Goal: Task Accomplishment & Management: Use online tool/utility

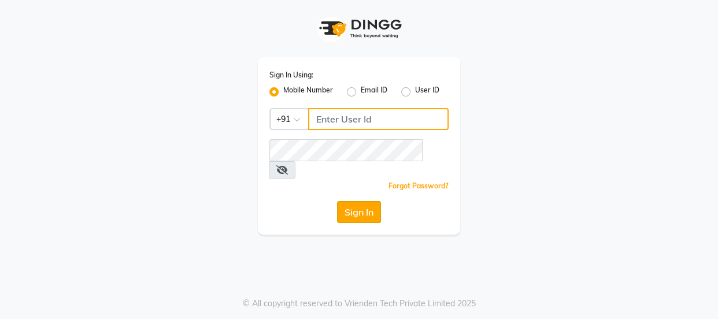
type input "9579232515"
click at [359, 201] on button "Sign In" at bounding box center [359, 212] width 44 height 22
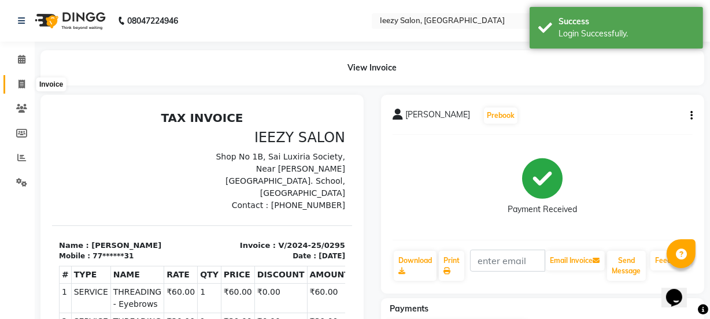
click at [20, 83] on icon at bounding box center [22, 84] width 6 height 9
select select "5982"
select select "service"
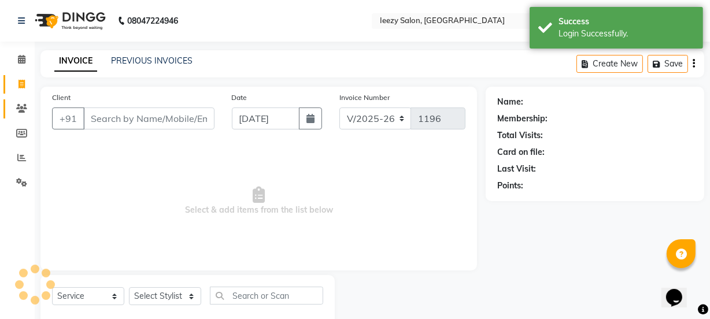
scroll to position [29, 0]
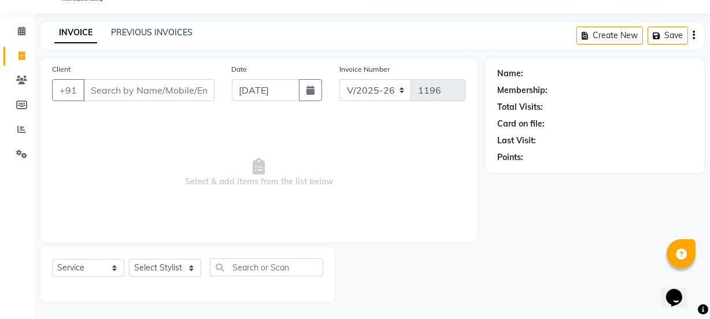
click at [132, 38] on div "INVOICE PREVIOUS INVOICES" at bounding box center [123, 33] width 166 height 13
click at [86, 36] on link "INVOICE" at bounding box center [75, 33] width 43 height 21
click at [121, 34] on link "PREVIOUS INVOICES" at bounding box center [152, 32] width 82 height 10
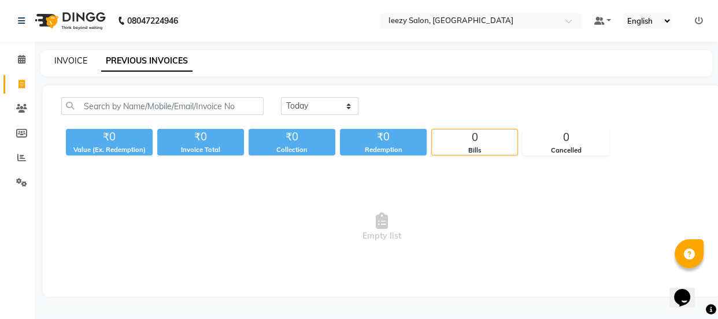
click at [70, 58] on link "INVOICE" at bounding box center [70, 61] width 33 height 10
select select "5982"
select select "service"
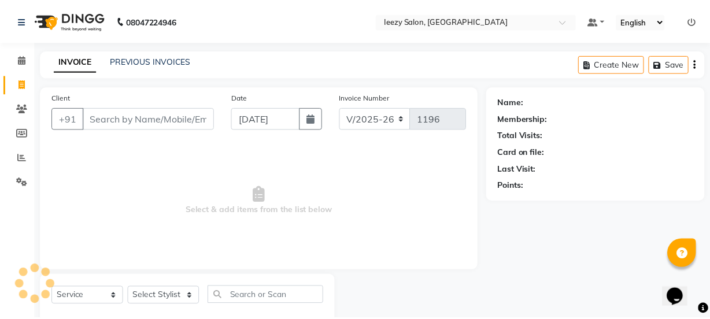
scroll to position [29, 0]
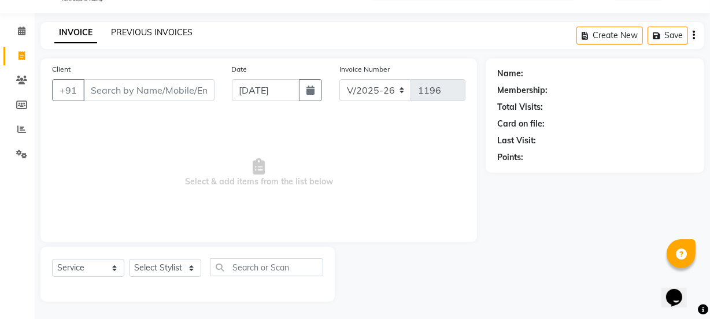
click at [159, 32] on link "PREVIOUS INVOICES" at bounding box center [152, 32] width 82 height 10
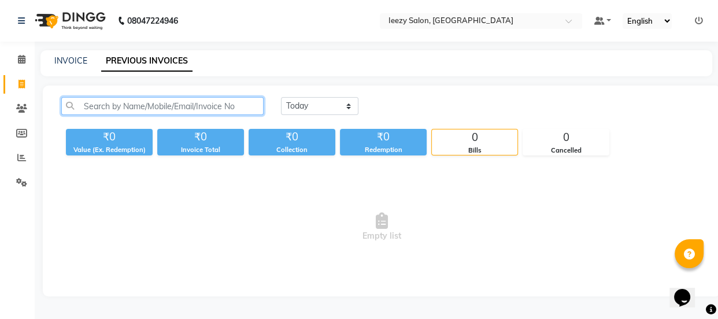
click at [119, 108] on input "text" at bounding box center [162, 106] width 202 height 18
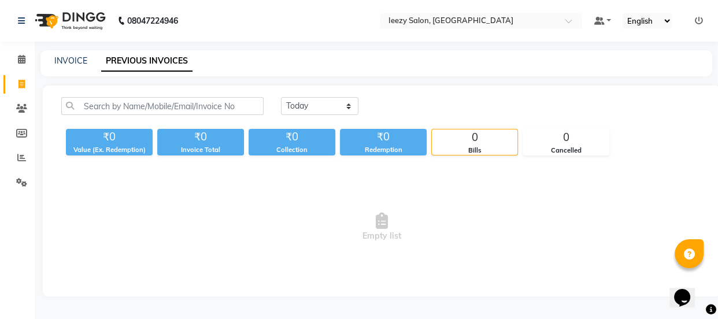
click at [126, 67] on link "PREVIOUS INVOICES" at bounding box center [146, 61] width 91 height 21
click at [23, 135] on icon at bounding box center [21, 133] width 11 height 9
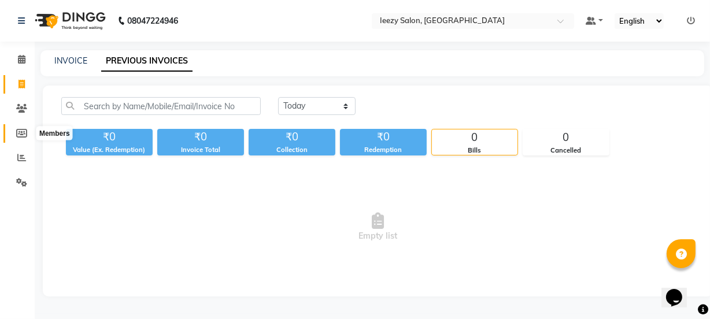
select select
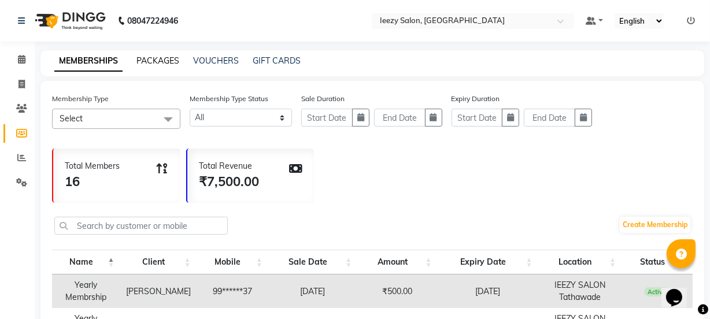
click at [162, 59] on link "PACKAGES" at bounding box center [158, 61] width 43 height 10
select select
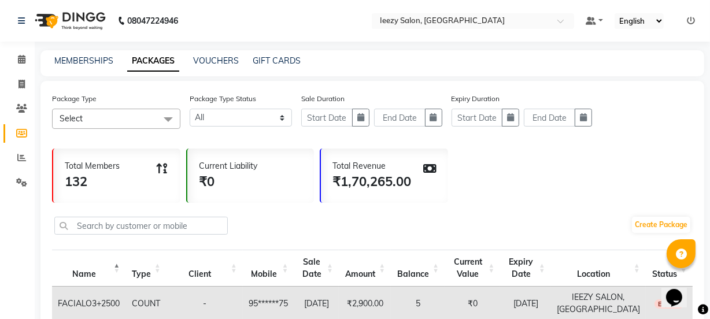
click at [167, 117] on span at bounding box center [168, 120] width 23 height 22
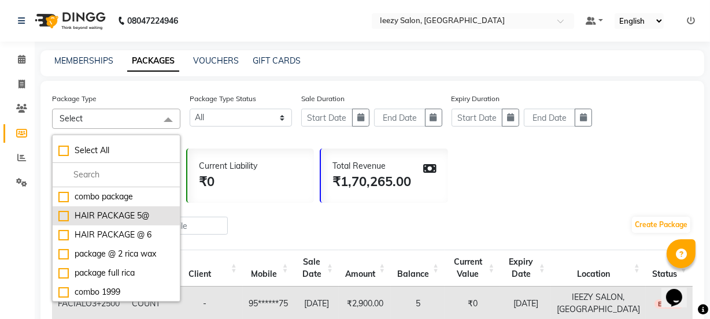
click at [58, 214] on div "HAIR PACKAGE 5@" at bounding box center [116, 216] width 116 height 12
checkbox input "true"
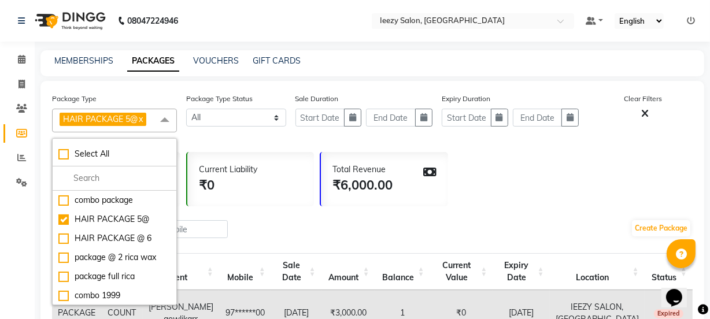
click at [218, 137] on div "Package Type HAIR PACKAGE 5@ x Select All combo package HAIR PACKAGE 5@ HAIR PA…" at bounding box center [372, 117] width 641 height 49
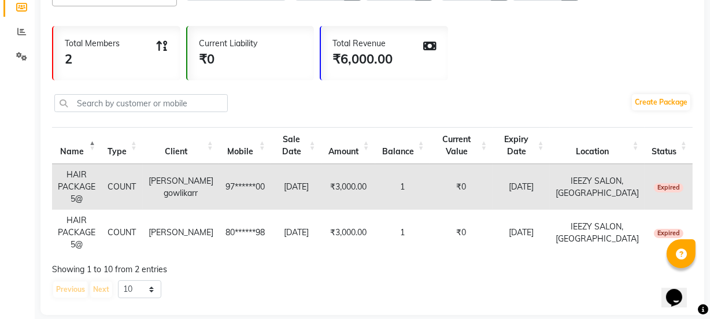
scroll to position [127, 0]
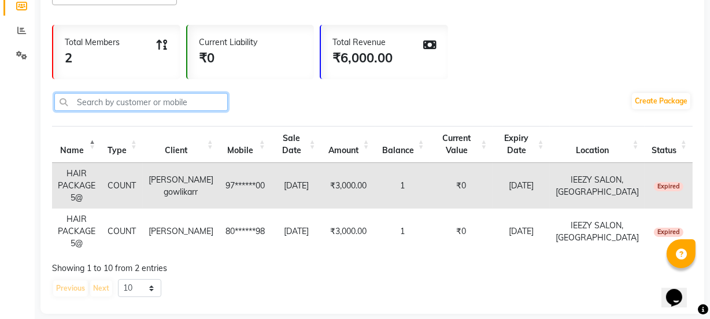
click at [74, 101] on input "text" at bounding box center [141, 102] width 174 height 18
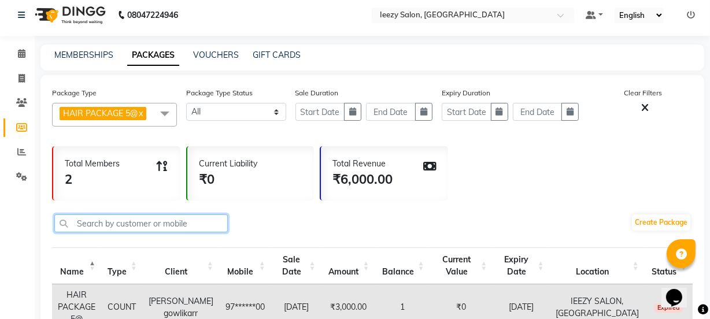
scroll to position [0, 0]
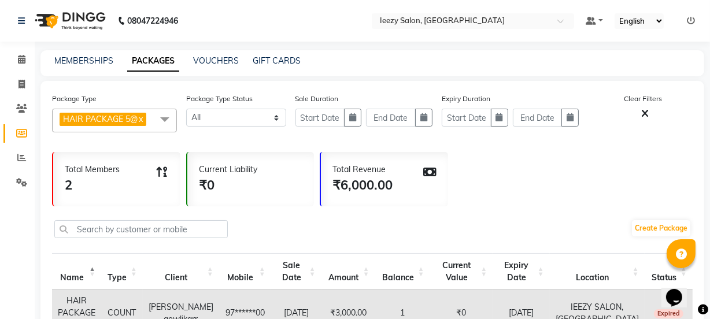
click at [191, 57] on div "MEMBERSHIPS PACKAGES VOUCHERS GIFT CARDS" at bounding box center [365, 61] width 650 height 12
click at [210, 62] on link "VOUCHERS" at bounding box center [216, 61] width 46 height 10
select select
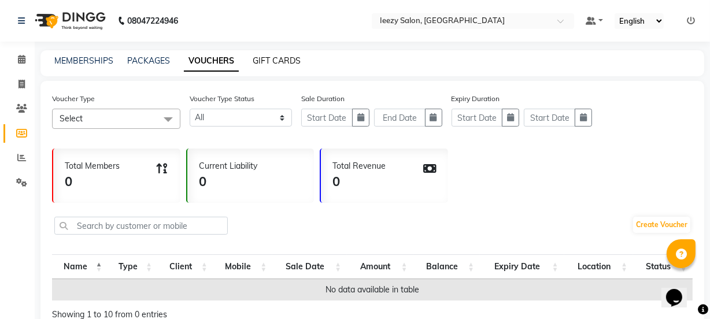
click at [264, 65] on link "GIFT CARDS" at bounding box center [277, 61] width 48 height 10
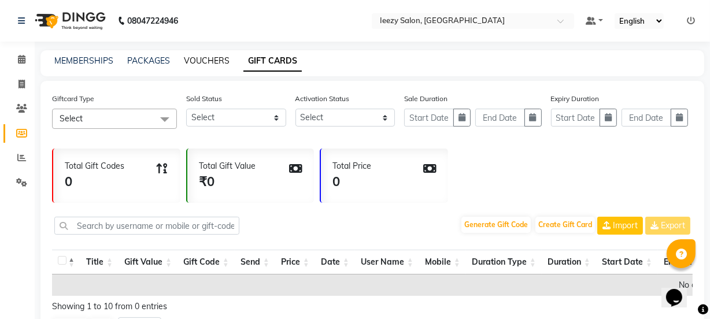
click at [202, 63] on link "VOUCHERS" at bounding box center [207, 61] width 46 height 10
select select
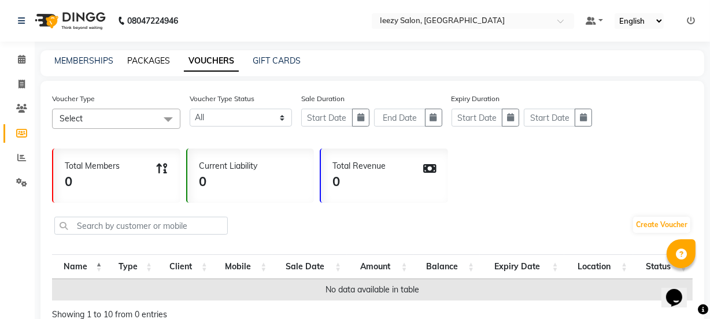
click at [150, 60] on link "PACKAGES" at bounding box center [148, 61] width 43 height 10
select select
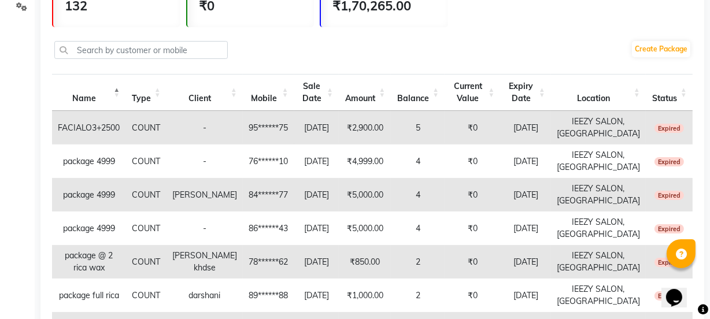
scroll to position [174, 0]
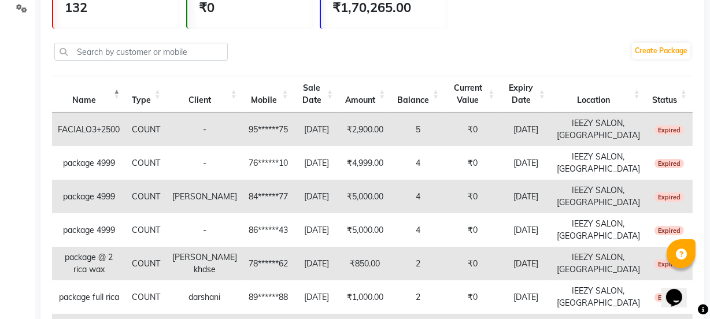
click at [144, 126] on td "COUNT" at bounding box center [146, 130] width 40 height 34
click at [99, 126] on td "FACIALO3+2500" at bounding box center [88, 130] width 73 height 34
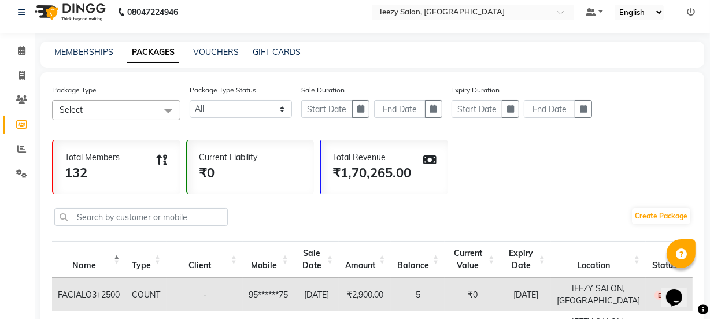
scroll to position [0, 0]
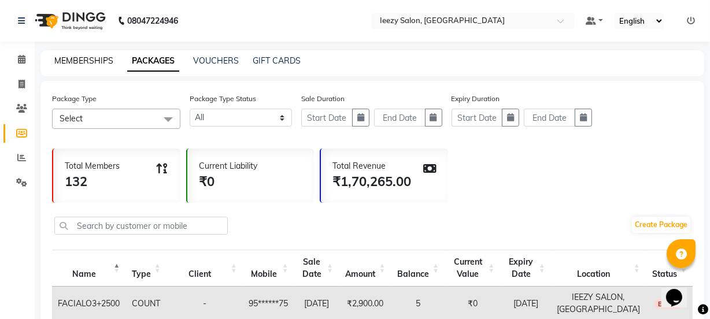
click at [96, 58] on link "MEMBERSHIPS" at bounding box center [83, 61] width 59 height 10
select select
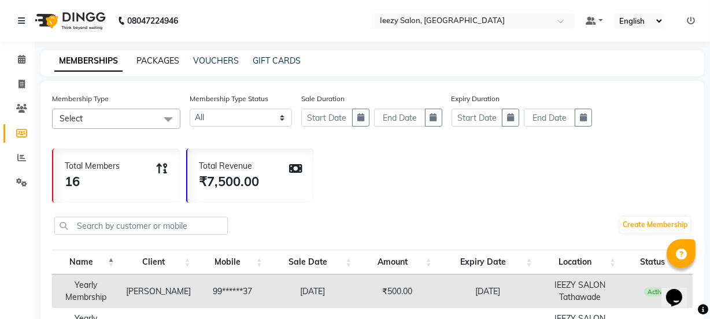
click at [170, 61] on link "PACKAGES" at bounding box center [158, 61] width 43 height 10
select select
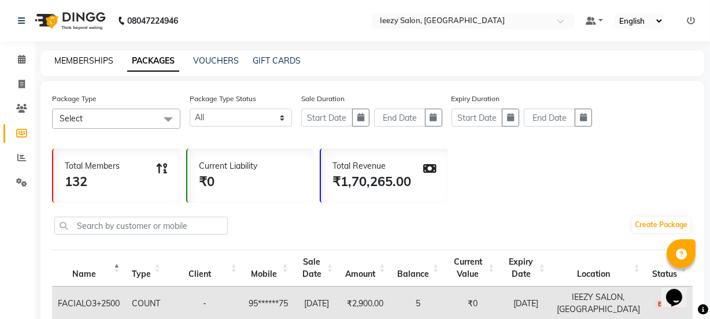
click at [70, 61] on link "MEMBERSHIPS" at bounding box center [83, 61] width 59 height 10
select select
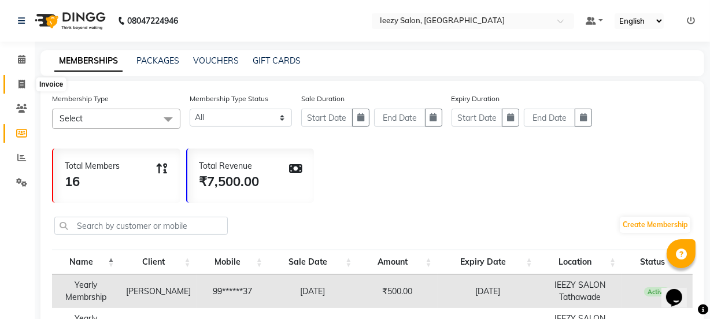
click at [23, 81] on icon at bounding box center [22, 84] width 6 height 9
select select "5982"
select select "service"
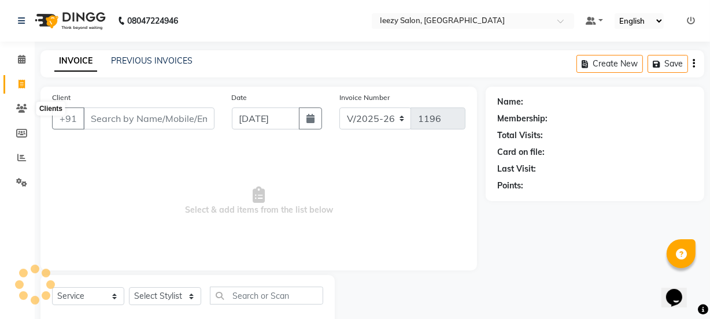
scroll to position [29, 0]
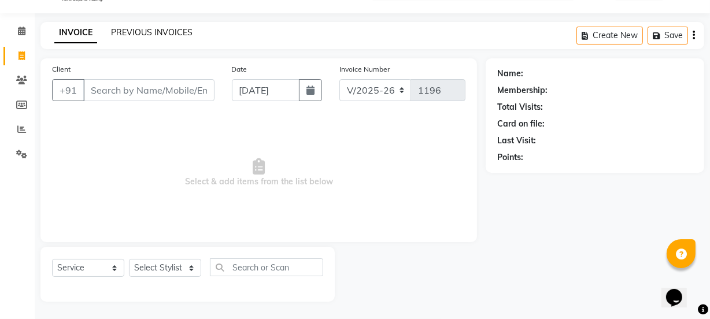
click at [150, 34] on link "PREVIOUS INVOICES" at bounding box center [152, 32] width 82 height 10
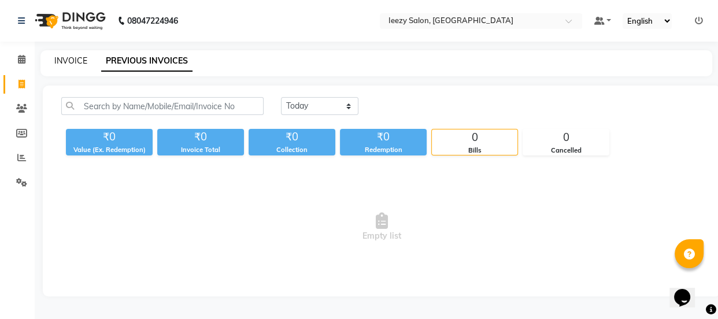
click at [78, 63] on link "INVOICE" at bounding box center [70, 61] width 33 height 10
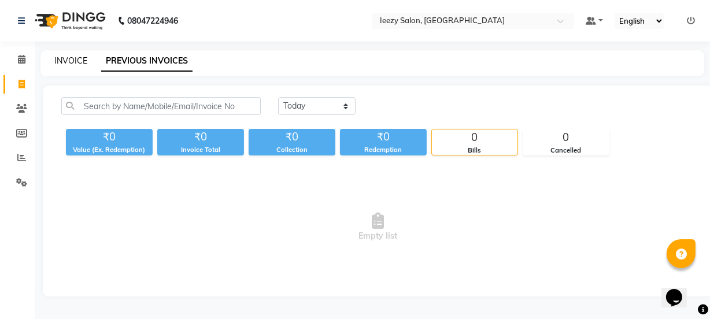
select select "5982"
select select "service"
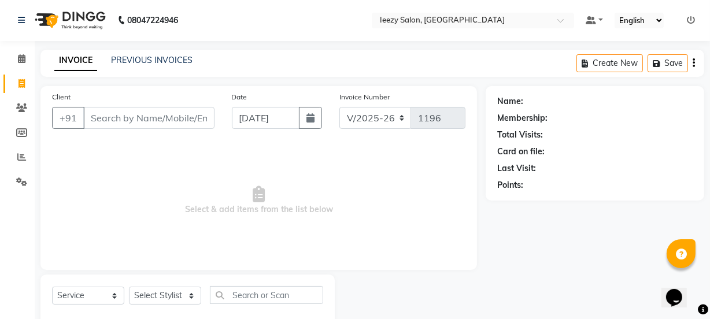
scroll to position [29, 0]
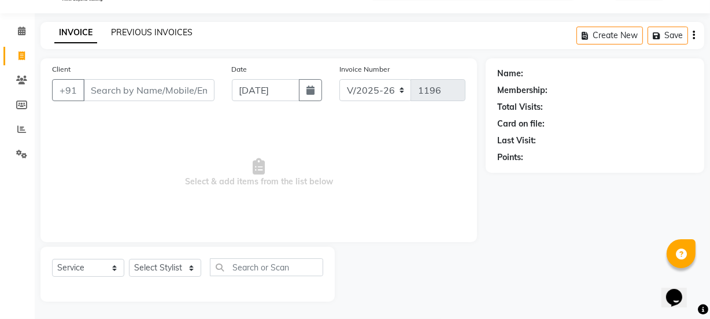
click at [140, 36] on link "PREVIOUS INVOICES" at bounding box center [152, 32] width 82 height 10
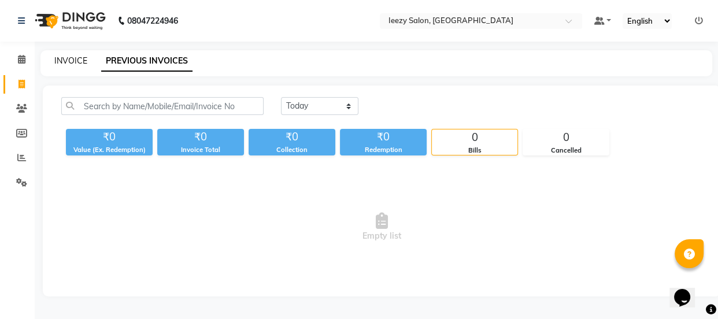
click at [73, 61] on link "INVOICE" at bounding box center [70, 61] width 33 height 10
select select "service"
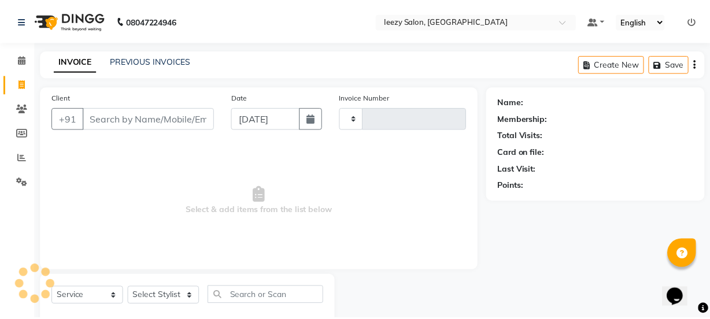
scroll to position [29, 0]
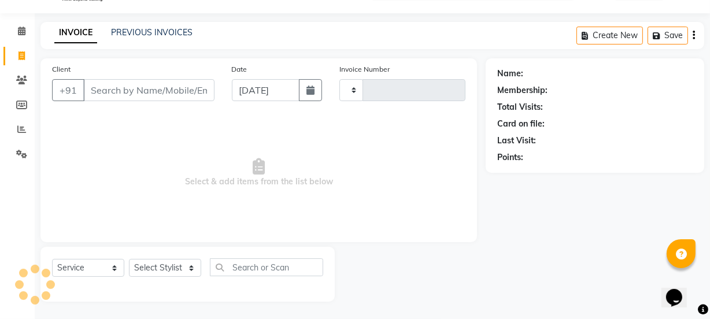
type input "1196"
select select "5982"
